Goal: Check status: Check status

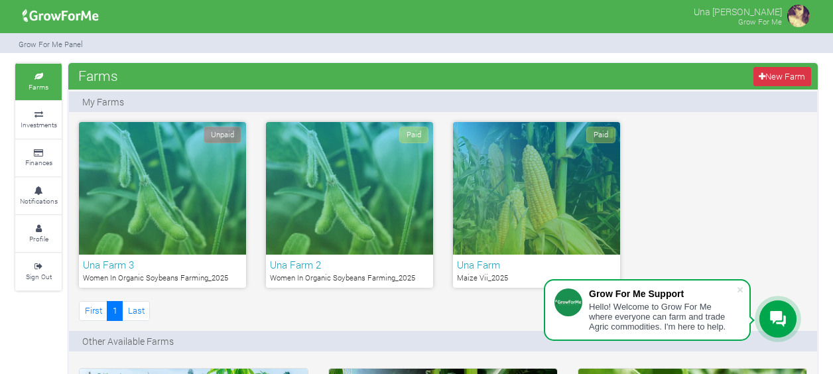
click at [544, 188] on div "Paid" at bounding box center [536, 188] width 167 height 133
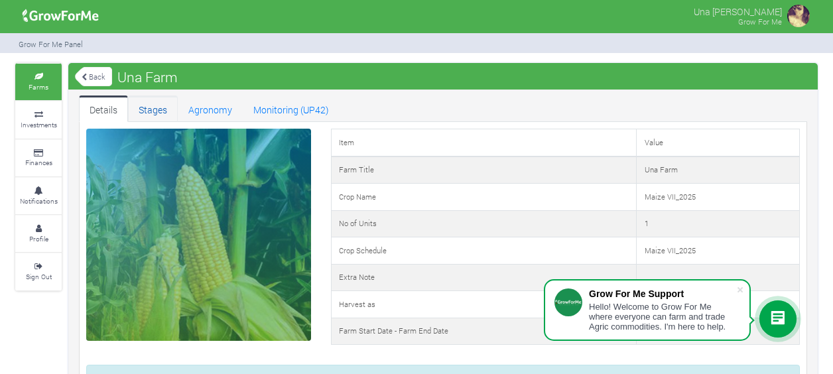
click at [141, 113] on link "Stages" at bounding box center [153, 108] width 50 height 27
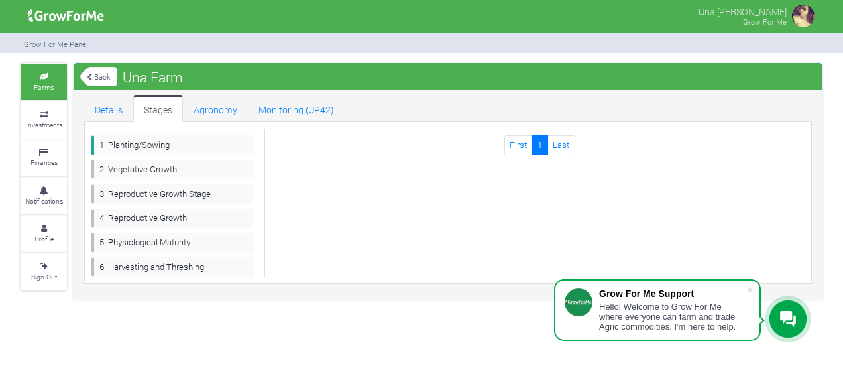
click at [105, 68] on link "Back" at bounding box center [98, 77] width 37 height 22
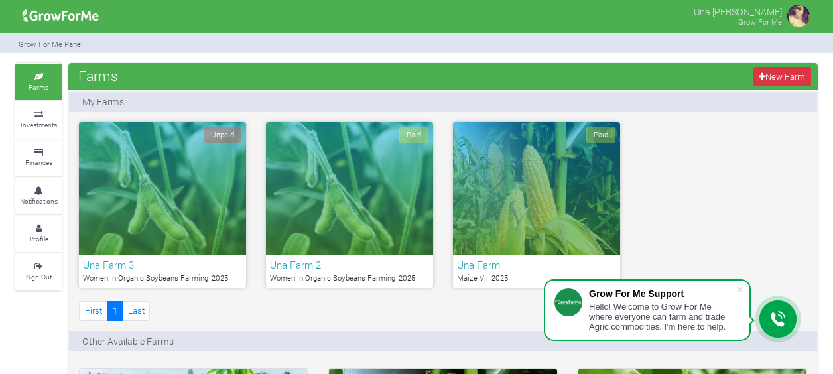
click at [510, 219] on div "Paid" at bounding box center [536, 188] width 167 height 133
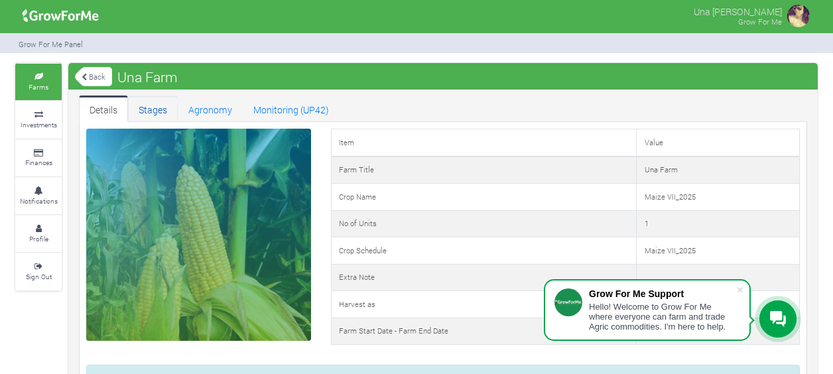
click at [157, 109] on link "Stages" at bounding box center [153, 108] width 50 height 27
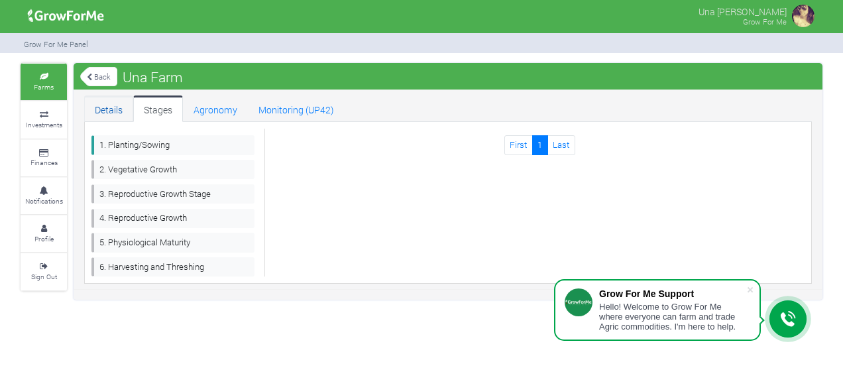
click at [99, 105] on link "Details" at bounding box center [108, 108] width 49 height 27
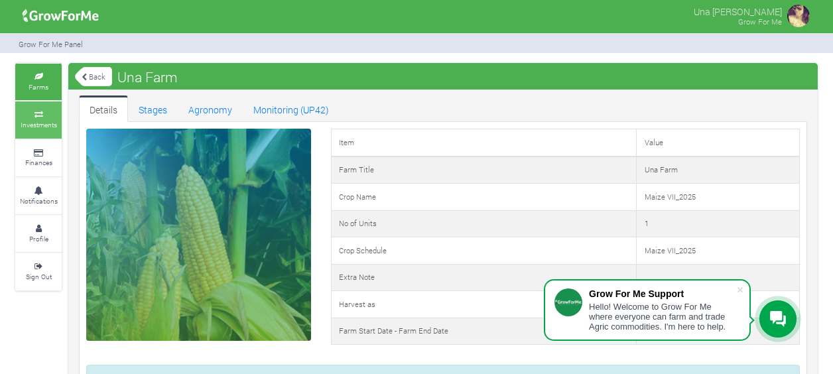
click at [44, 114] on icon at bounding box center [39, 114] width 40 height 7
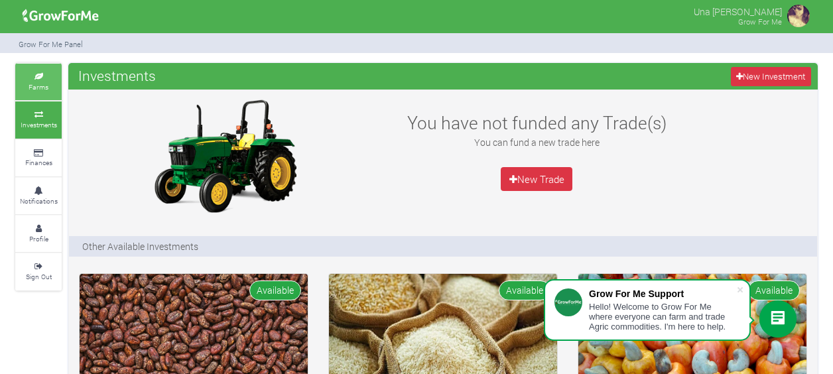
click at [49, 86] on link "Farms" at bounding box center [38, 82] width 46 height 36
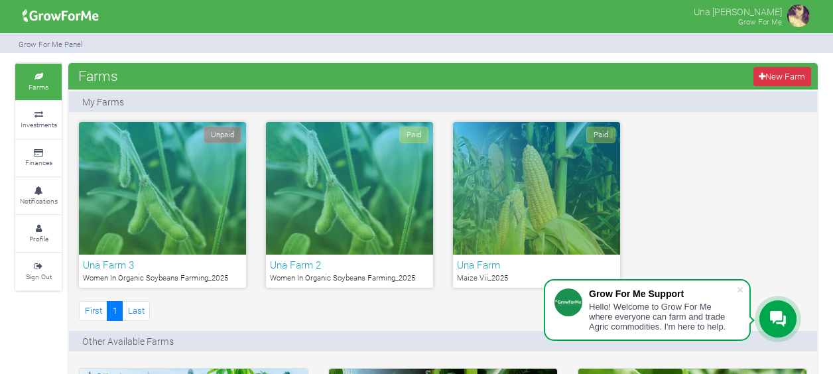
click at [335, 188] on div "Paid" at bounding box center [349, 188] width 167 height 133
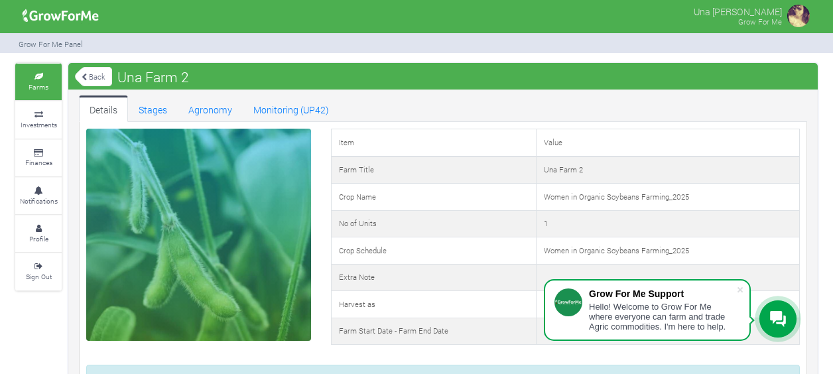
click at [99, 73] on link "Back" at bounding box center [93, 77] width 37 height 22
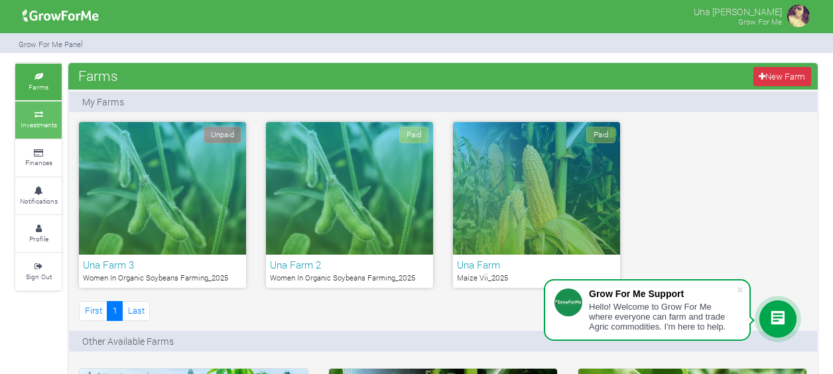
click at [42, 122] on small "Investments" at bounding box center [39, 124] width 36 height 9
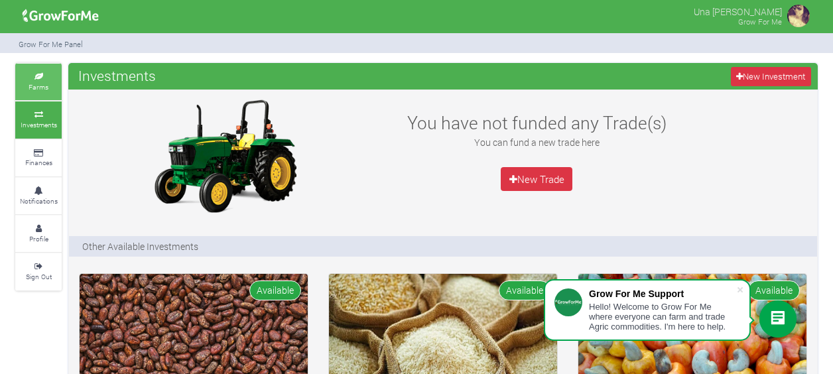
click at [29, 89] on small "Farms" at bounding box center [39, 86] width 20 height 9
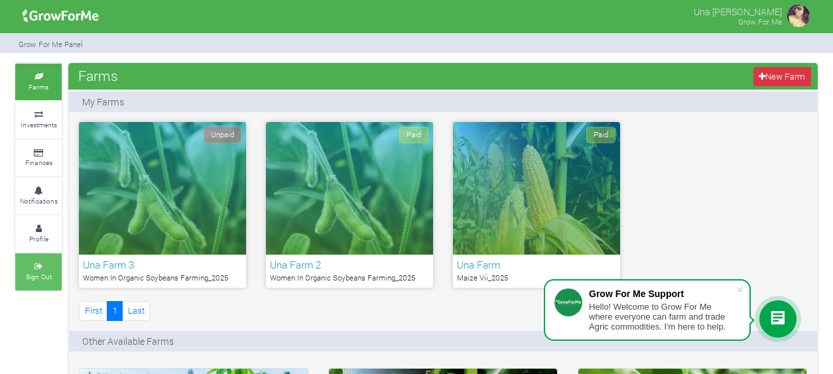
click at [40, 268] on link "Sign Out" at bounding box center [38, 271] width 46 height 36
